Goal: Transaction & Acquisition: Purchase product/service

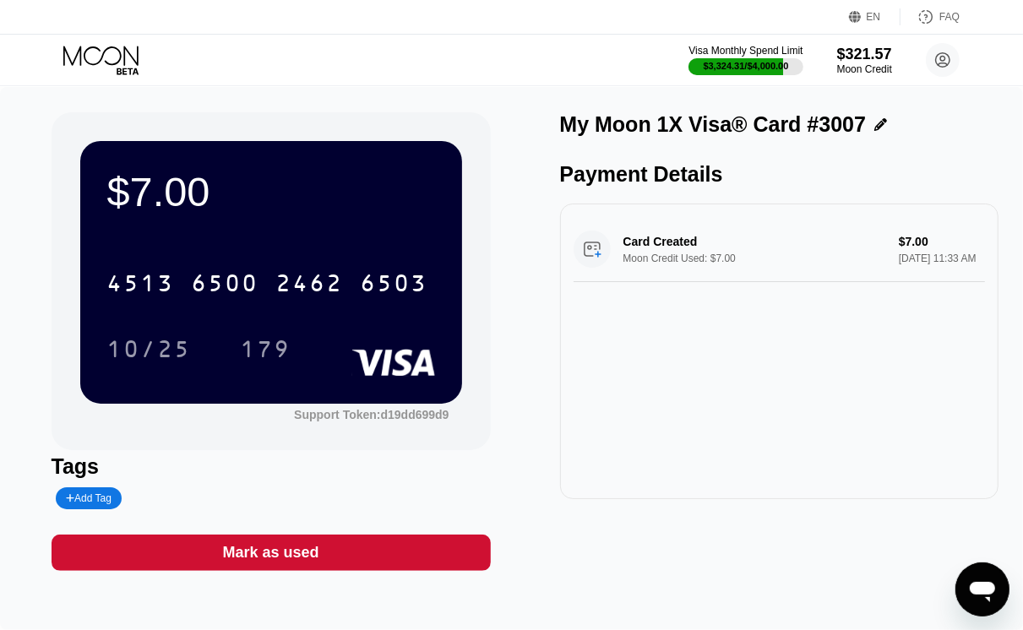
click at [85, 46] on icon at bounding box center [102, 61] width 79 height 30
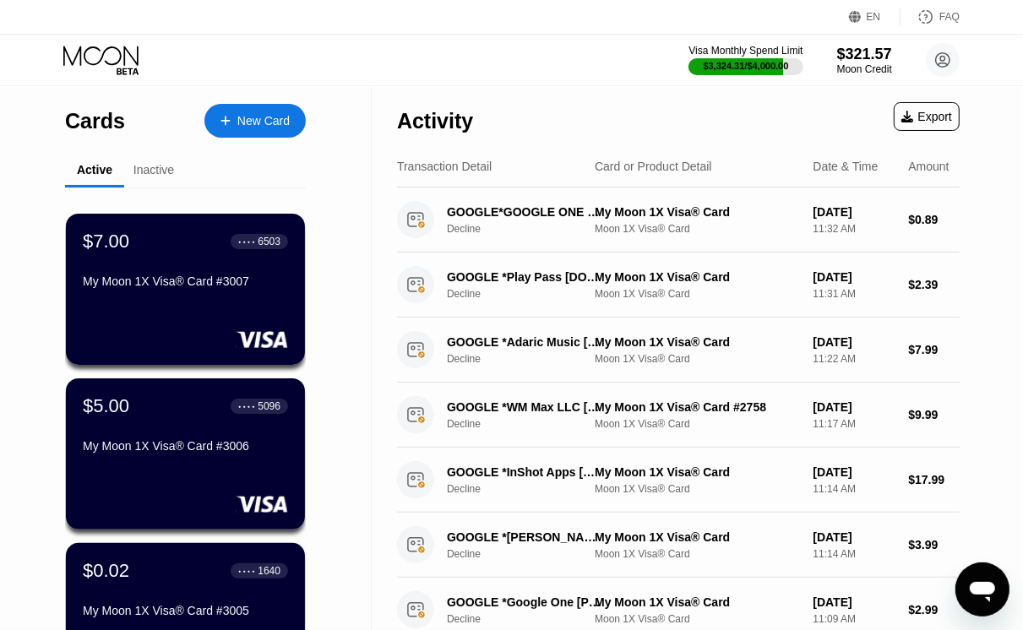
click at [252, 127] on div "New Card" at bounding box center [263, 121] width 52 height 14
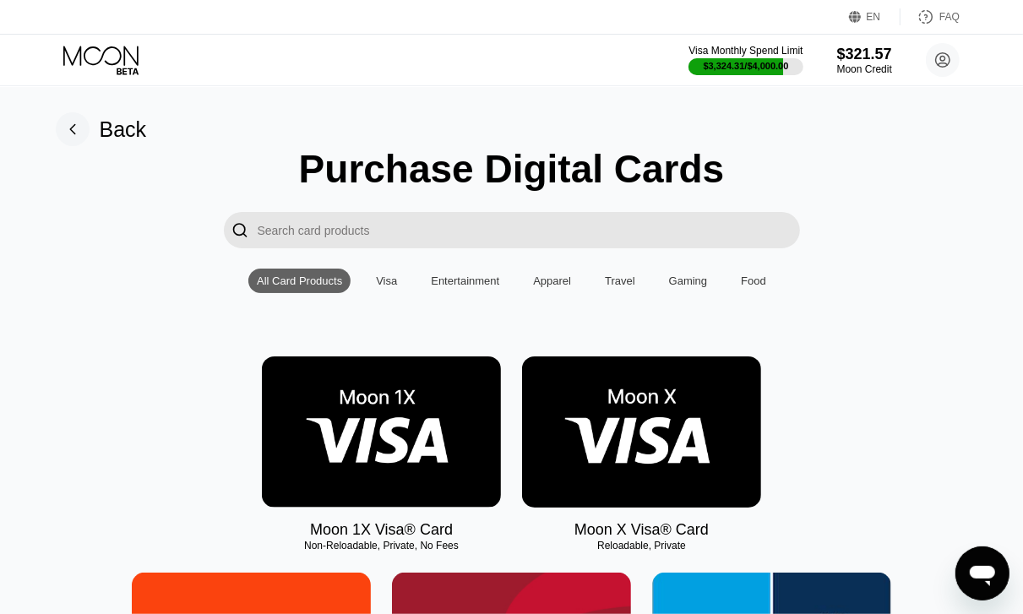
click at [407, 448] on img at bounding box center [381, 431] width 239 height 151
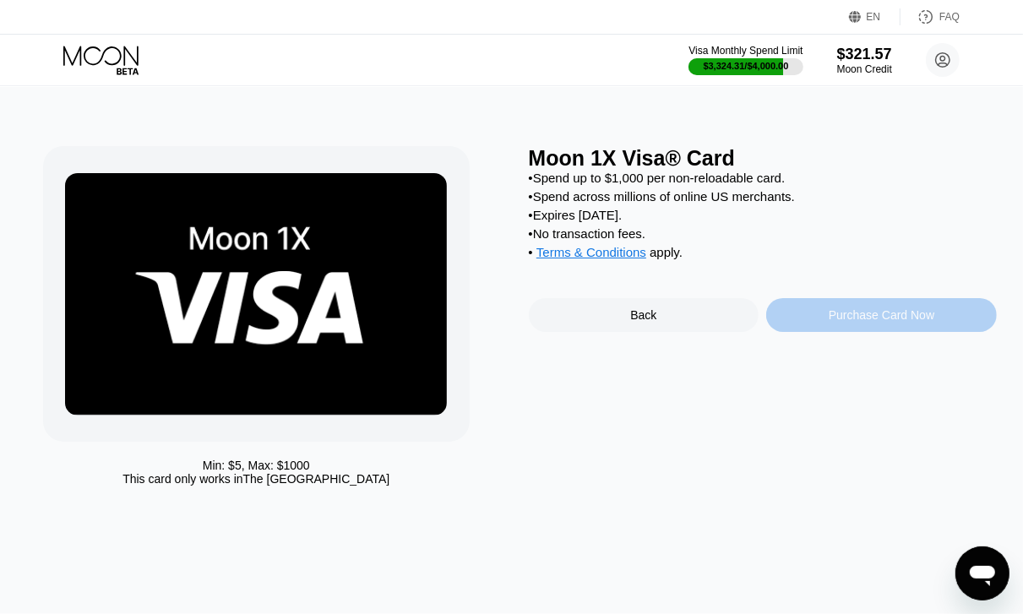
click at [853, 322] on div "Purchase Card Now" at bounding box center [881, 315] width 106 height 14
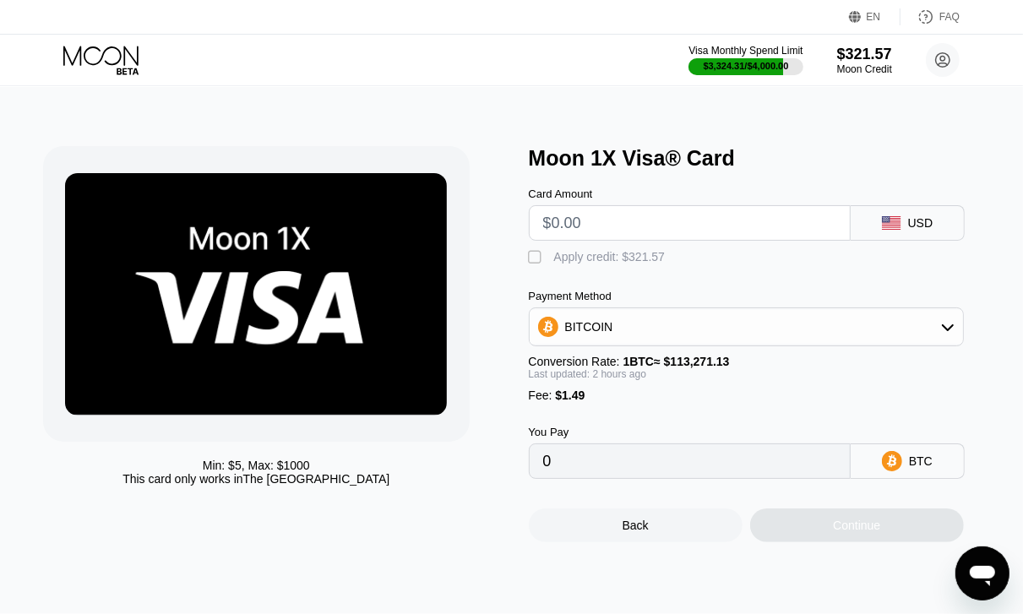
click at [660, 240] on input "text" at bounding box center [689, 223] width 293 height 34
type input "$9"
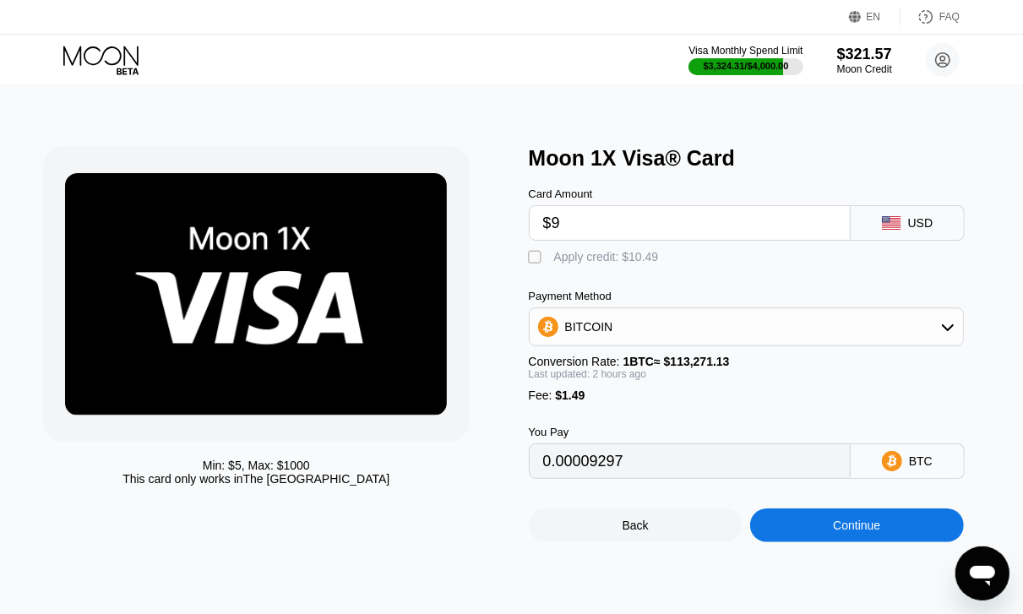
type input "0.00009297"
type input "$9.9"
type input "0.00010094"
type input "$9.99"
type input "0.00010174"
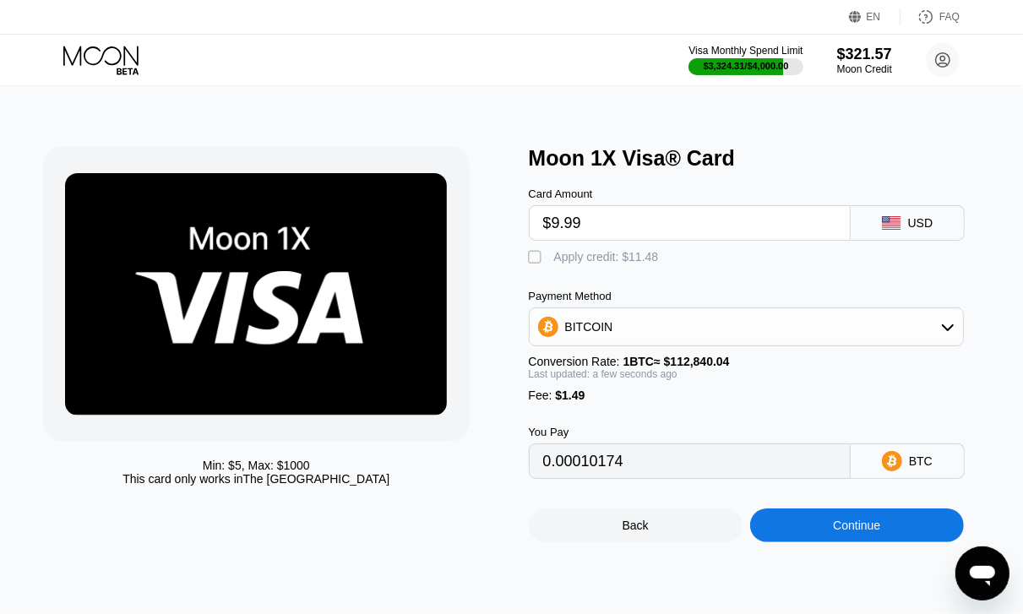
type input "$9.99"
click at [529, 263] on div "" at bounding box center [537, 257] width 17 height 17
type input "0"
click at [855, 532] on div "Continue" at bounding box center [856, 525] width 47 height 14
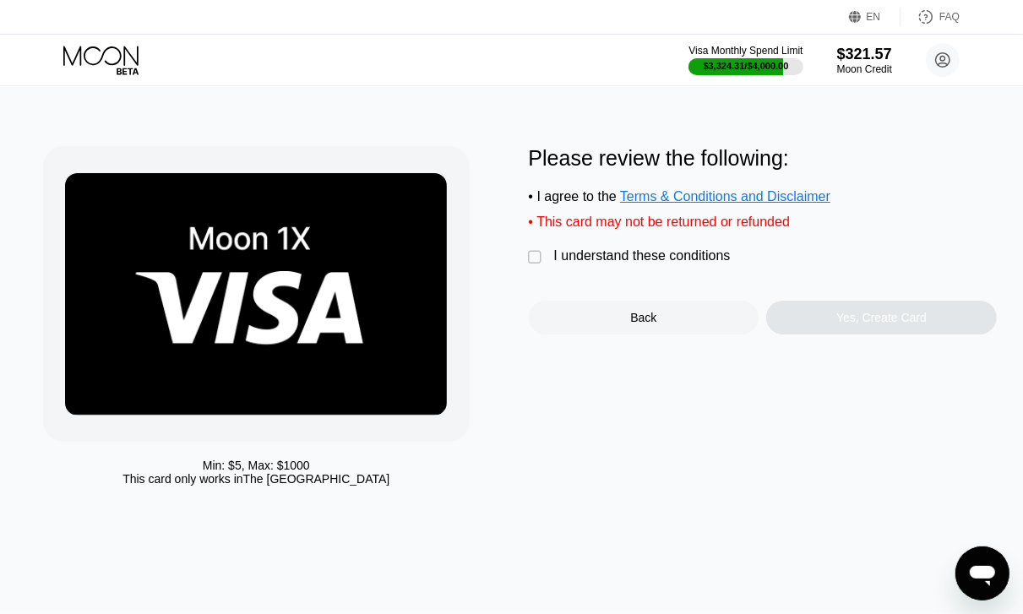
click at [555, 263] on div "I understand these conditions" at bounding box center [642, 255] width 176 height 15
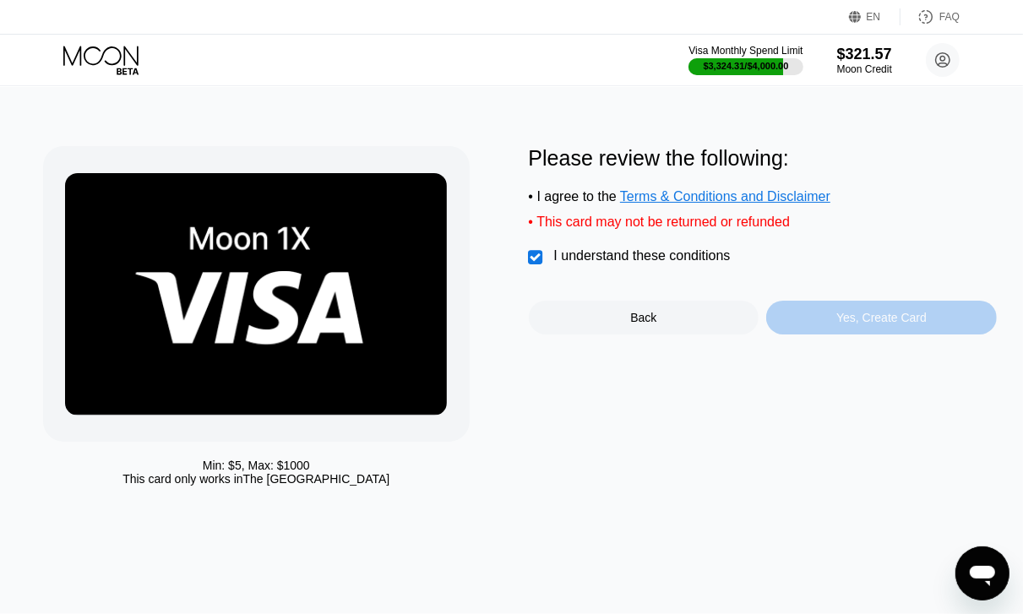
click at [868, 319] on div "Yes, Create Card" at bounding box center [881, 318] width 231 height 34
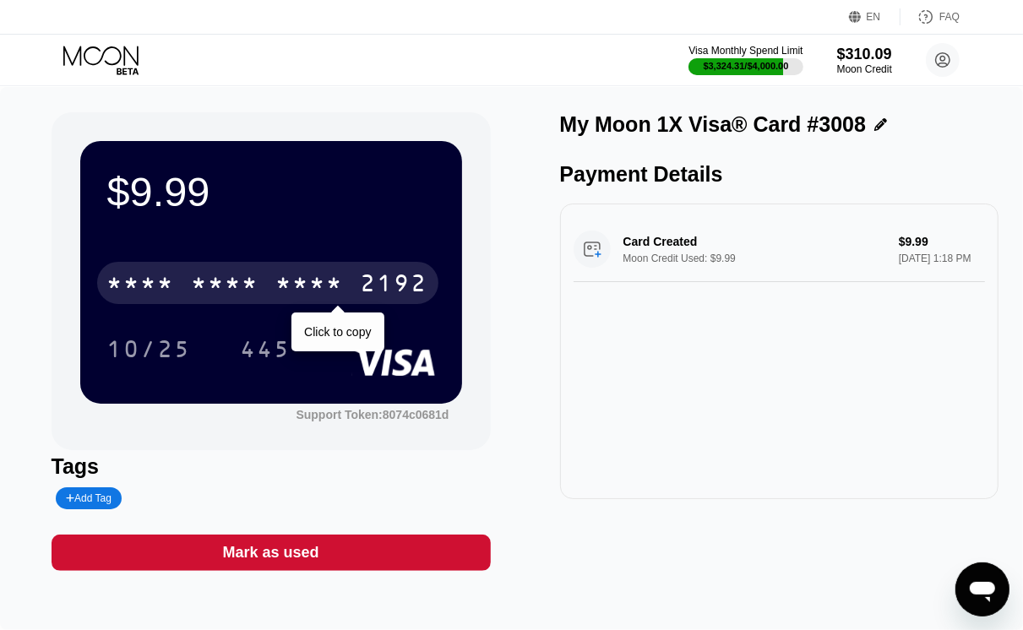
click at [344, 274] on div "* * * *" at bounding box center [310, 285] width 68 height 27
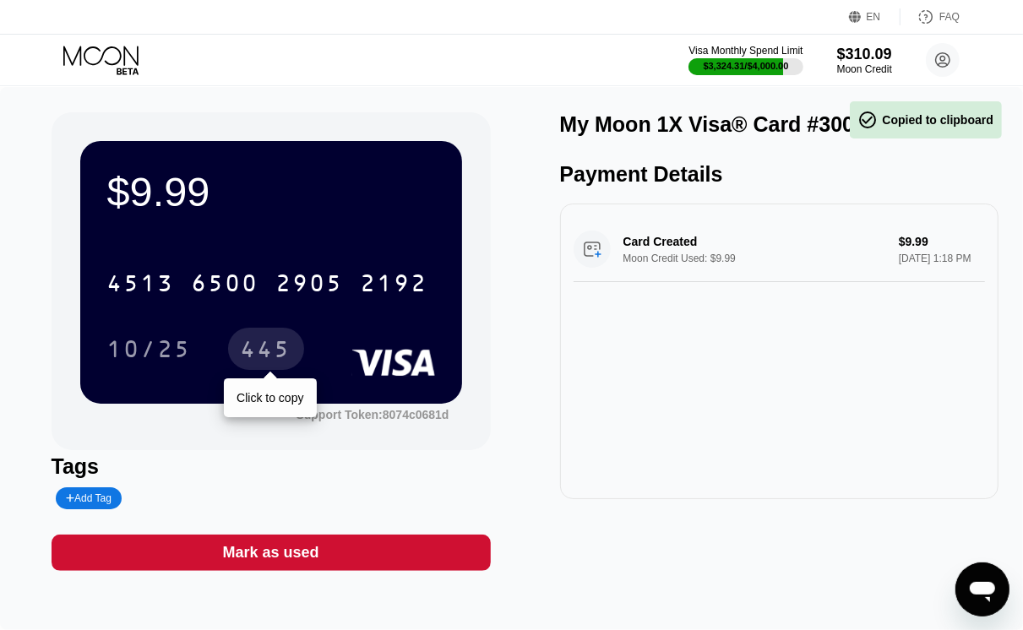
click at [271, 352] on div "445" at bounding box center [266, 351] width 51 height 27
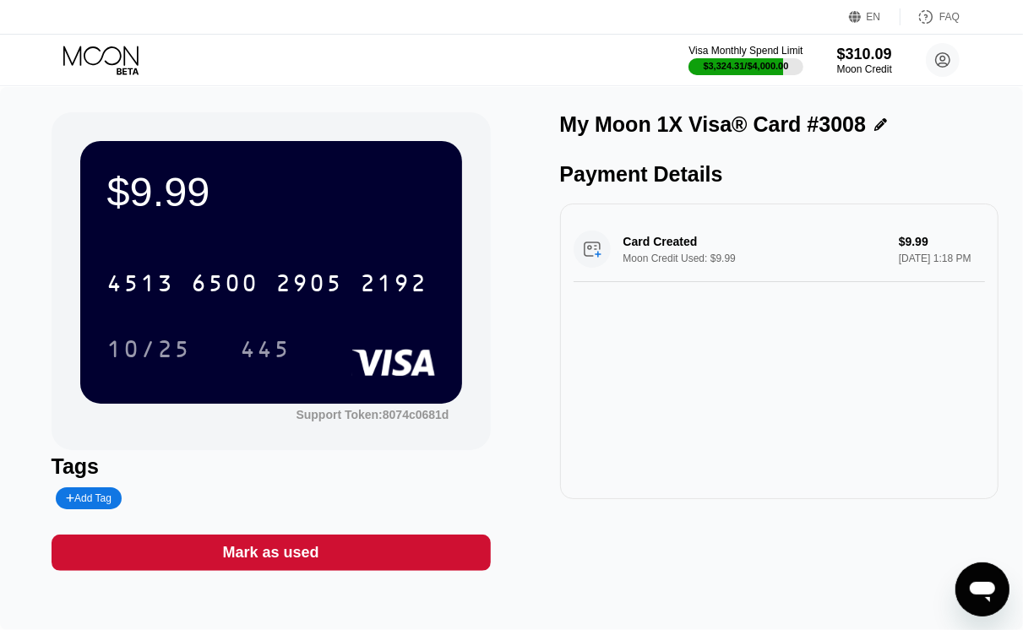
click at [110, 48] on icon at bounding box center [102, 61] width 79 height 30
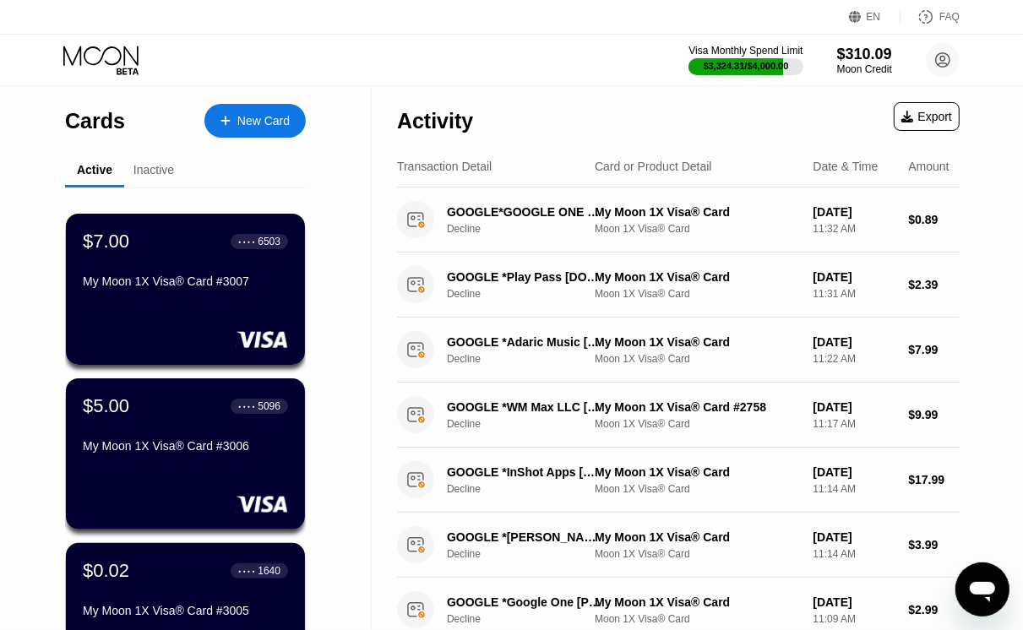
click at [221, 123] on icon at bounding box center [225, 121] width 10 height 12
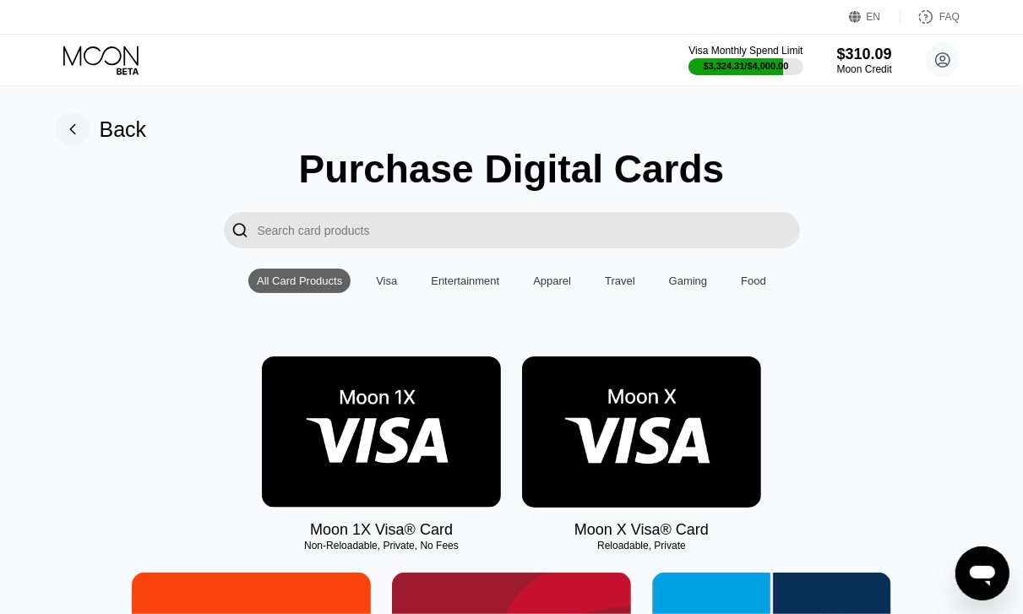
click at [381, 458] on img at bounding box center [381, 431] width 239 height 151
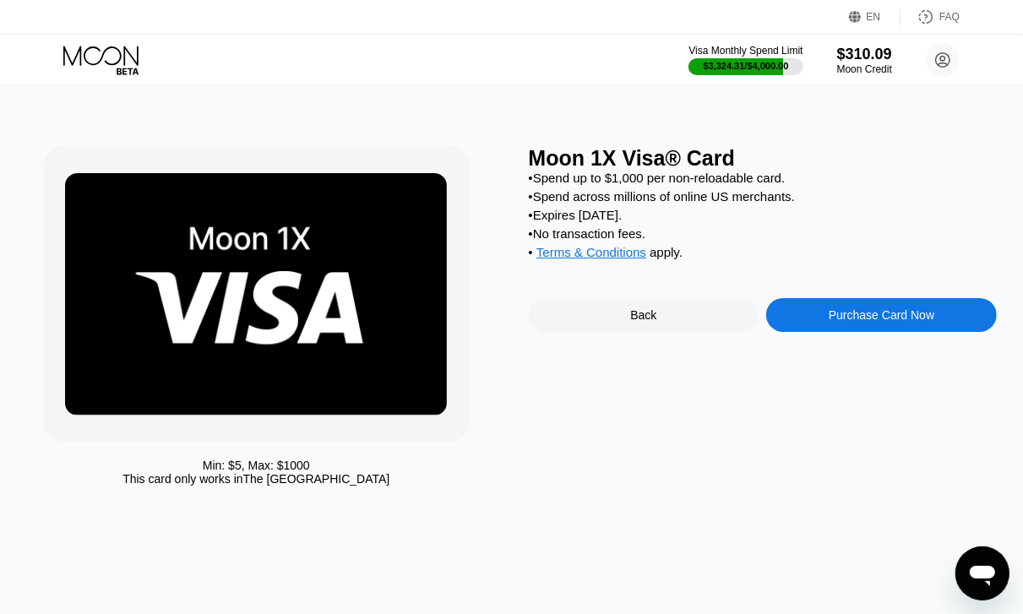
click at [802, 332] on div "Purchase Card Now" at bounding box center [881, 315] width 231 height 34
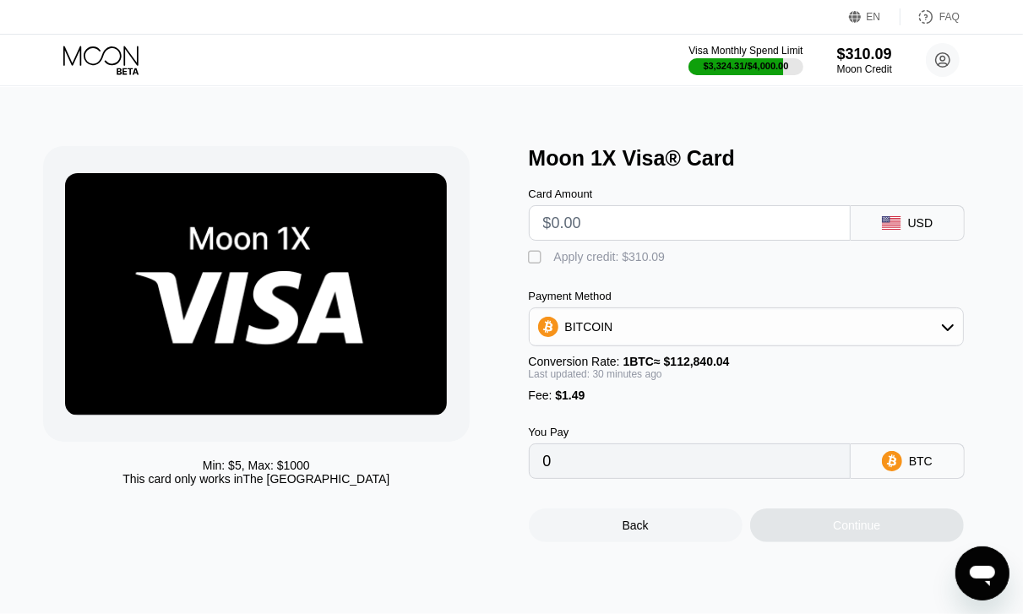
click at [694, 226] on input "text" at bounding box center [689, 223] width 293 height 34
type input "$8"
type input "0.00008386"
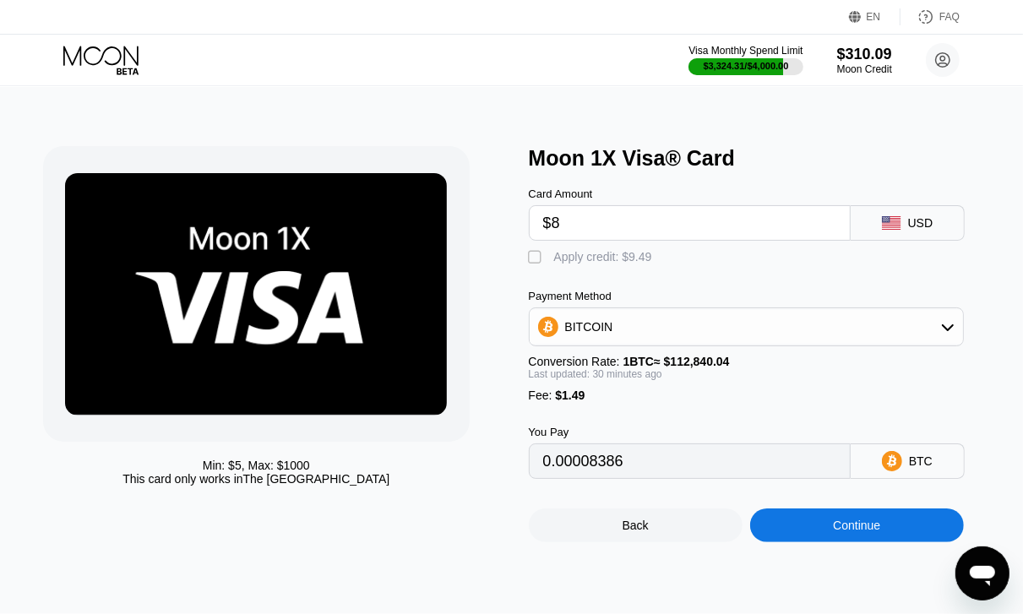
type input "$8"
type input "0"
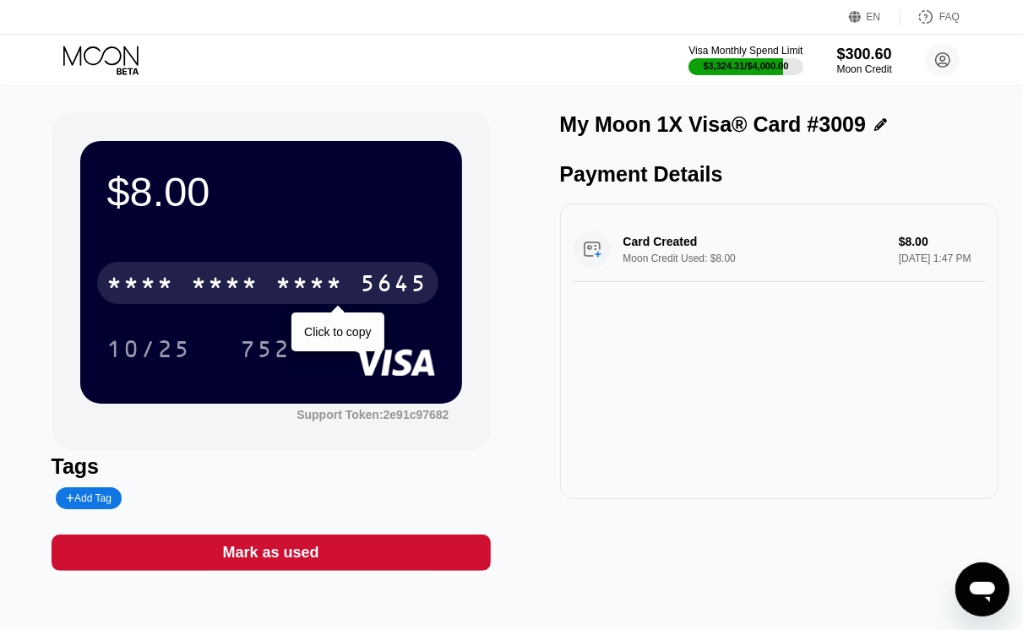
click at [425, 290] on div "5645" at bounding box center [395, 285] width 68 height 27
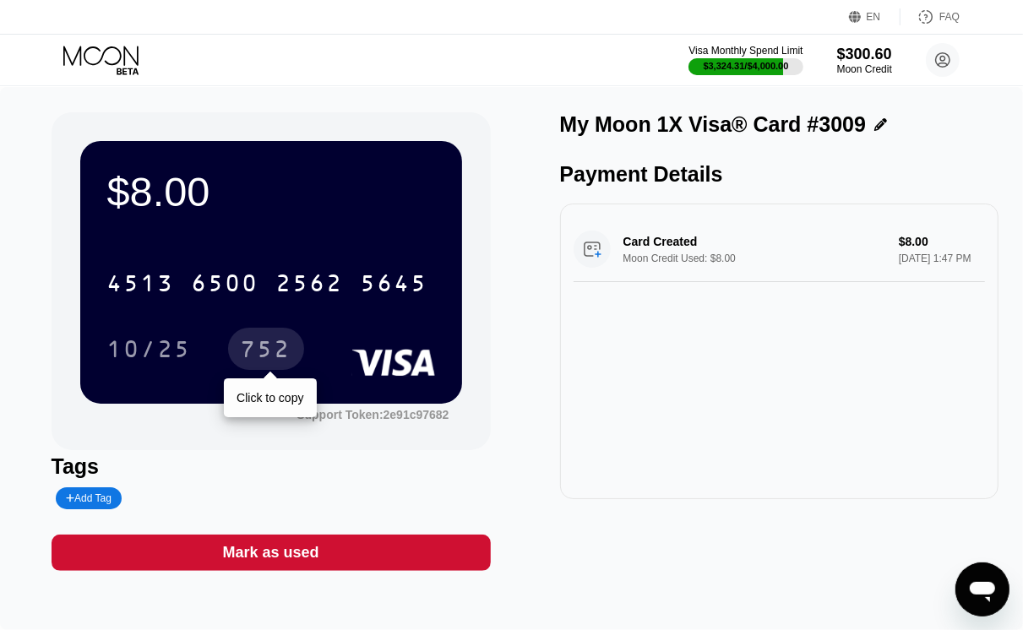
click at [283, 348] on div "752" at bounding box center [266, 351] width 51 height 27
